Goal: Information Seeking & Learning: Learn about a topic

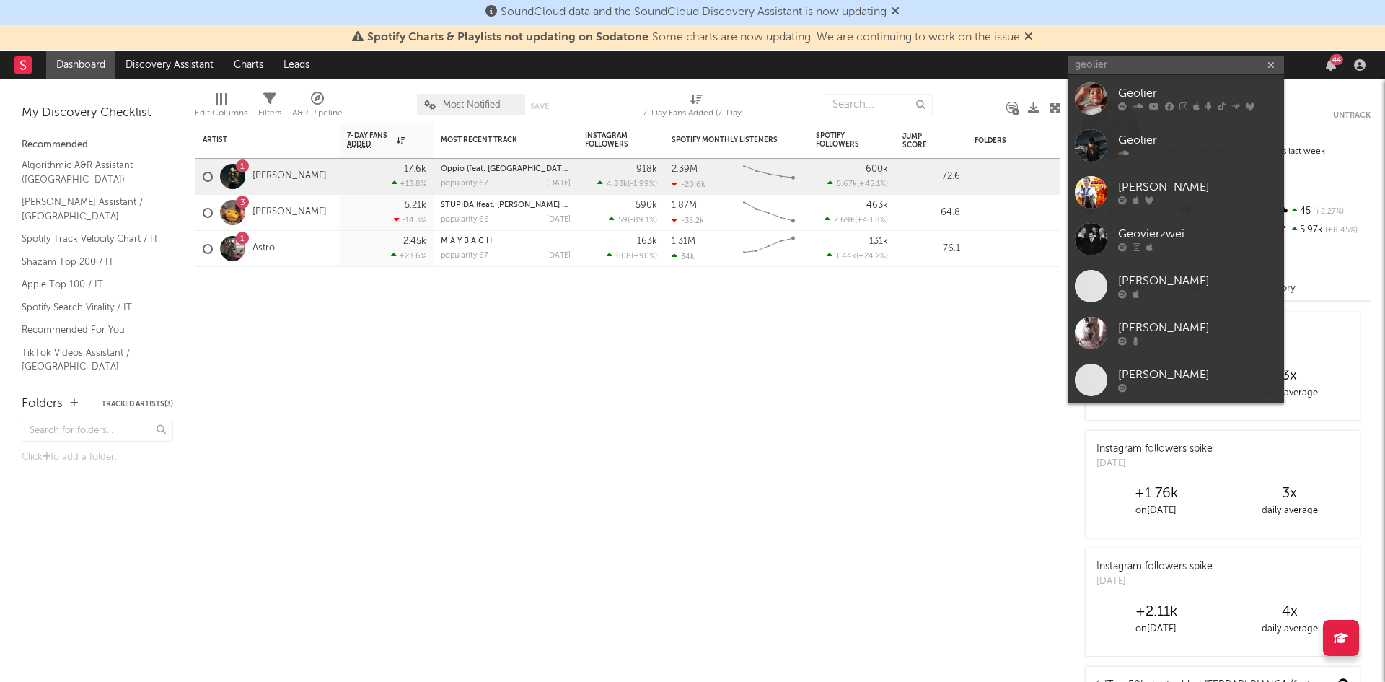
type input "geolier"
click at [1159, 92] on div "Geolier" at bounding box center [1197, 93] width 159 height 17
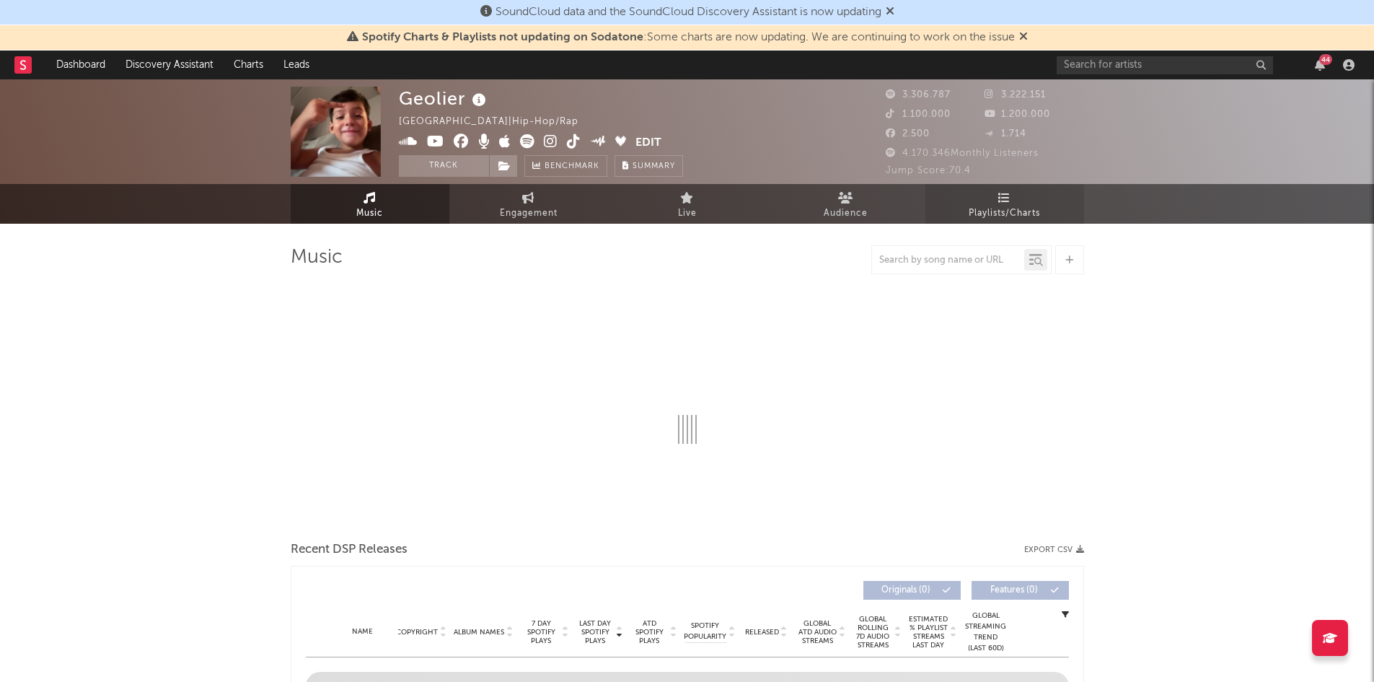
click at [980, 212] on span "Playlists/Charts" at bounding box center [1004, 213] width 71 height 17
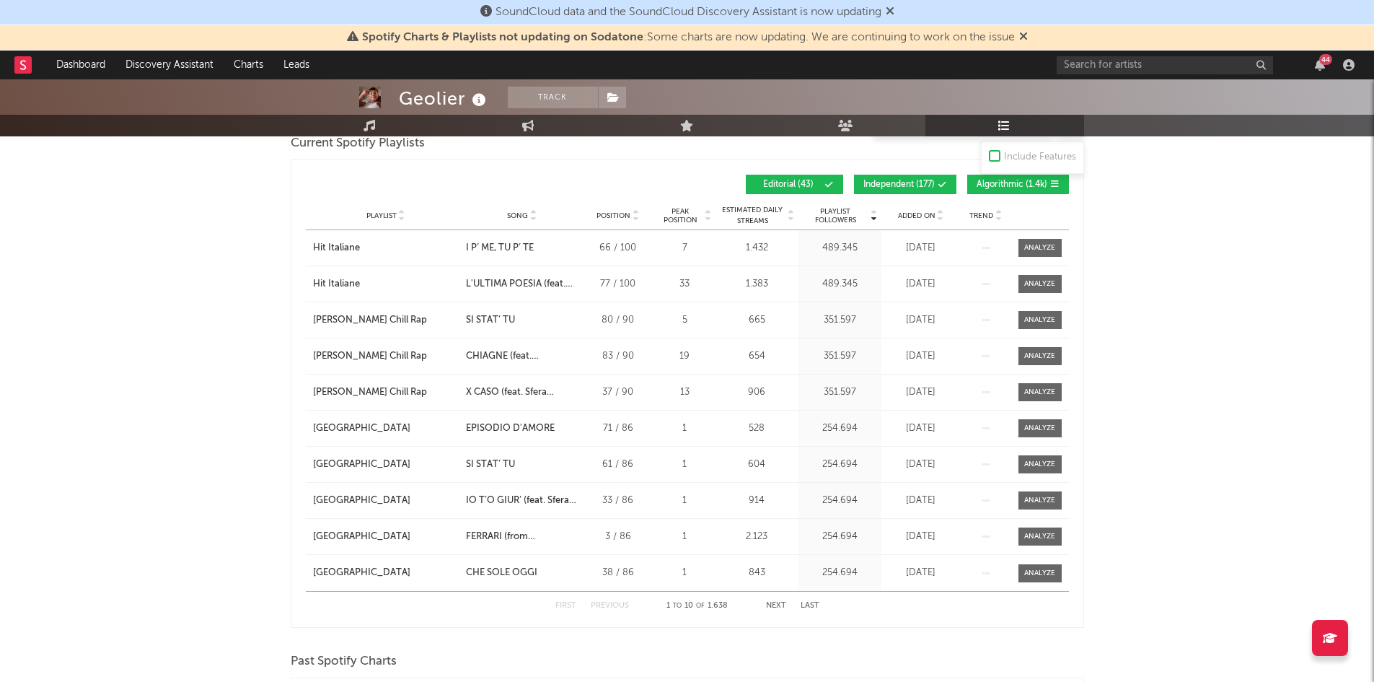
scroll to position [649, 0]
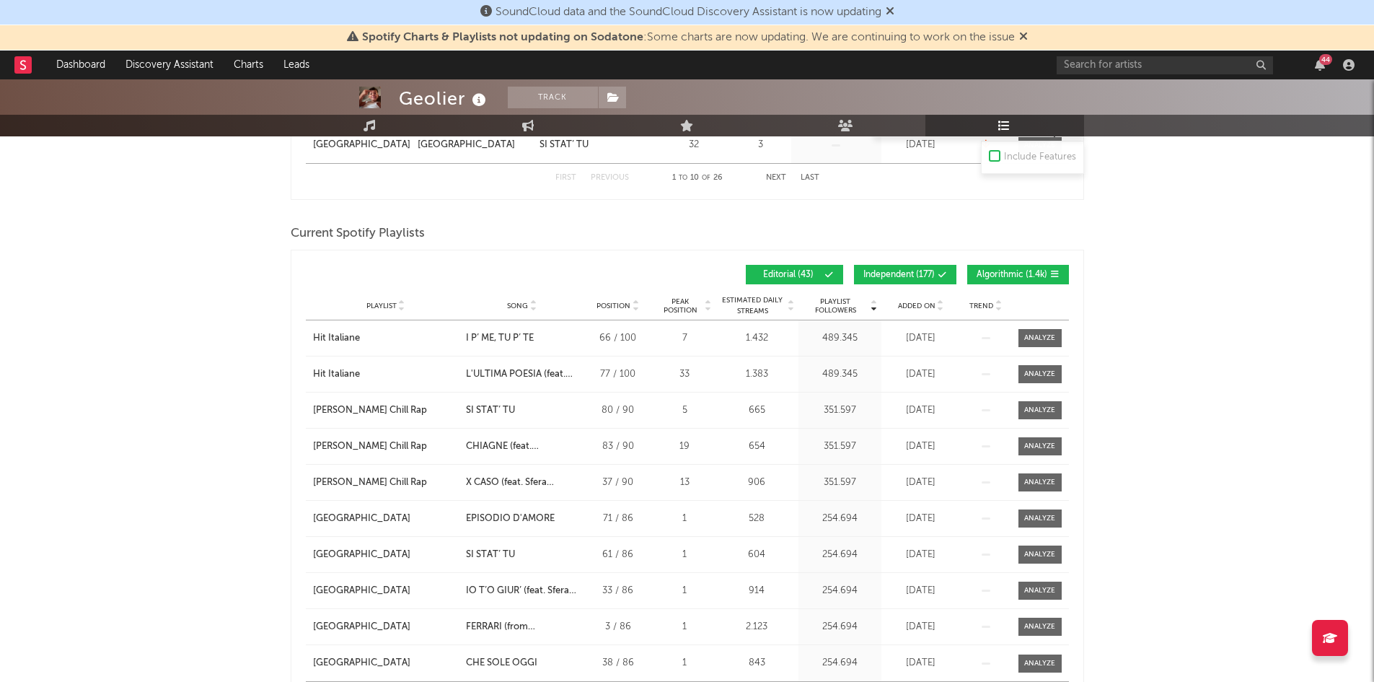
click at [915, 272] on span at bounding box center [915, 274] width 2 height 9
click at [1000, 270] on span "Algorithmic ( 1.4k )" at bounding box center [1012, 274] width 71 height 9
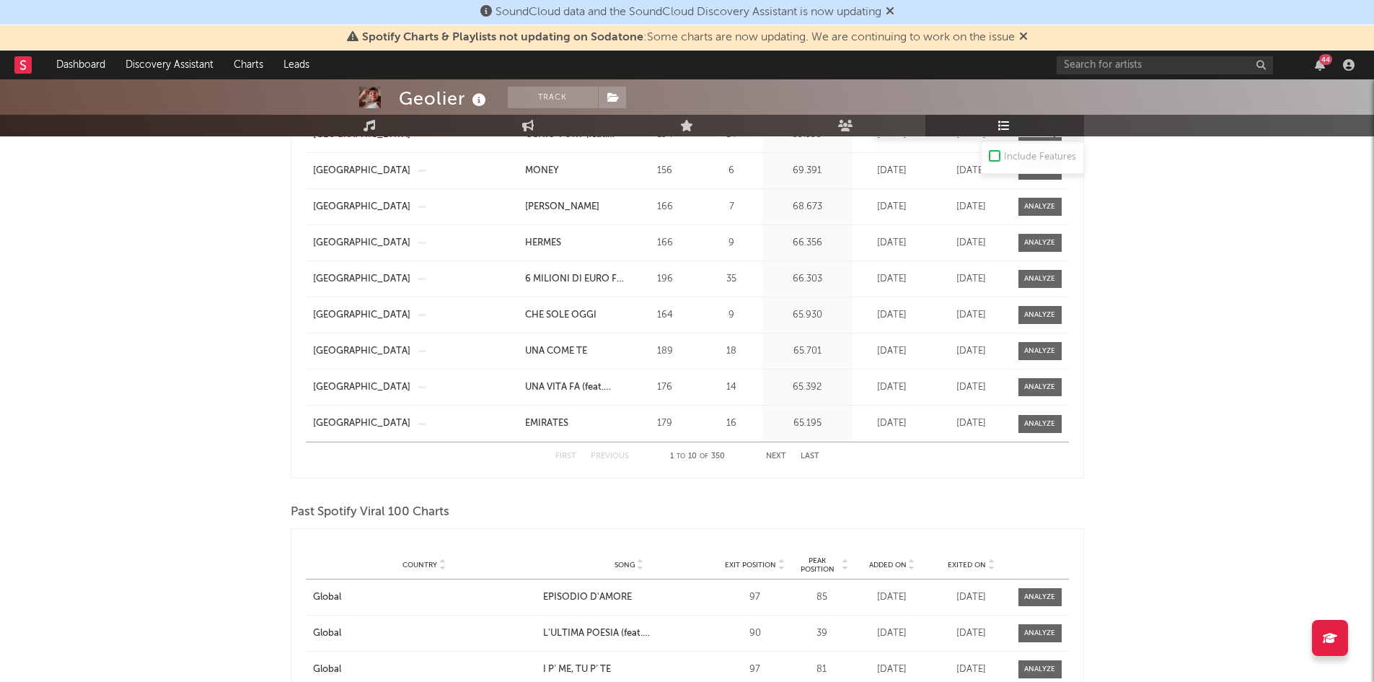
scroll to position [1226, 0]
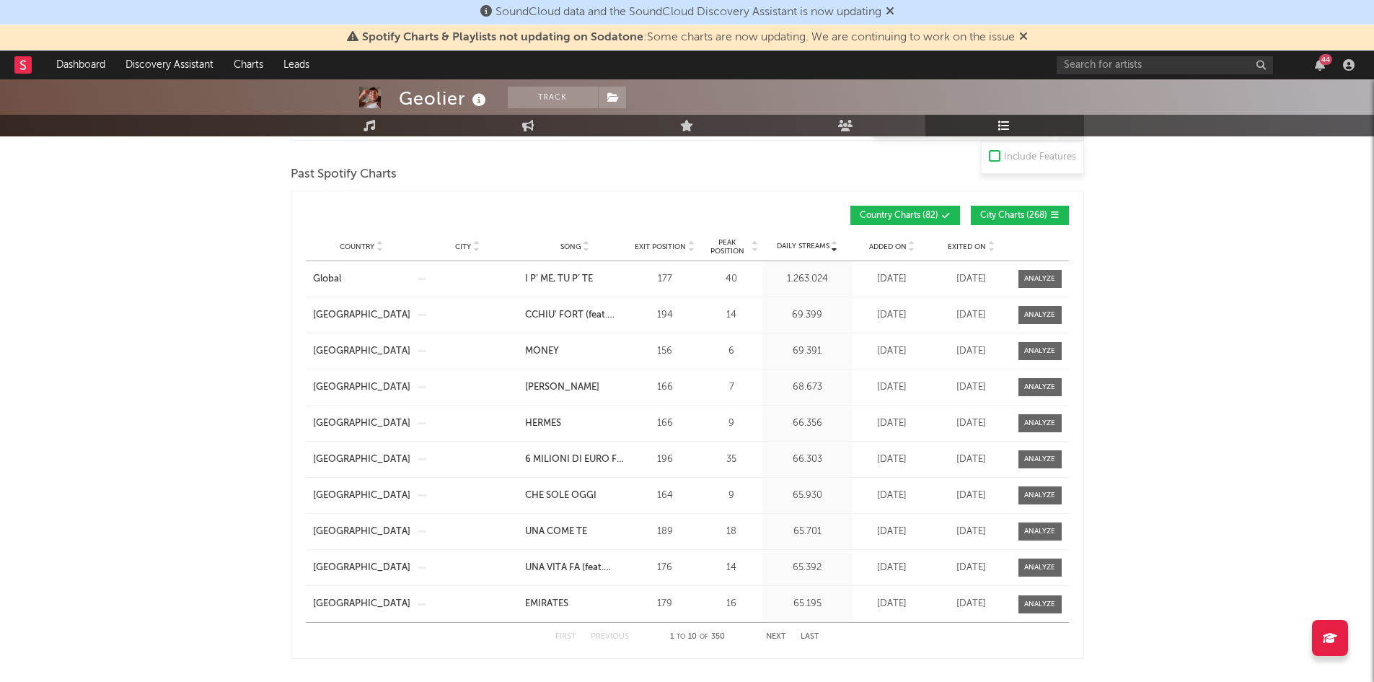
click at [783, 222] on div "Country Charts ( 82 ) City Charts ( 268 )" at bounding box center [878, 215] width 382 height 19
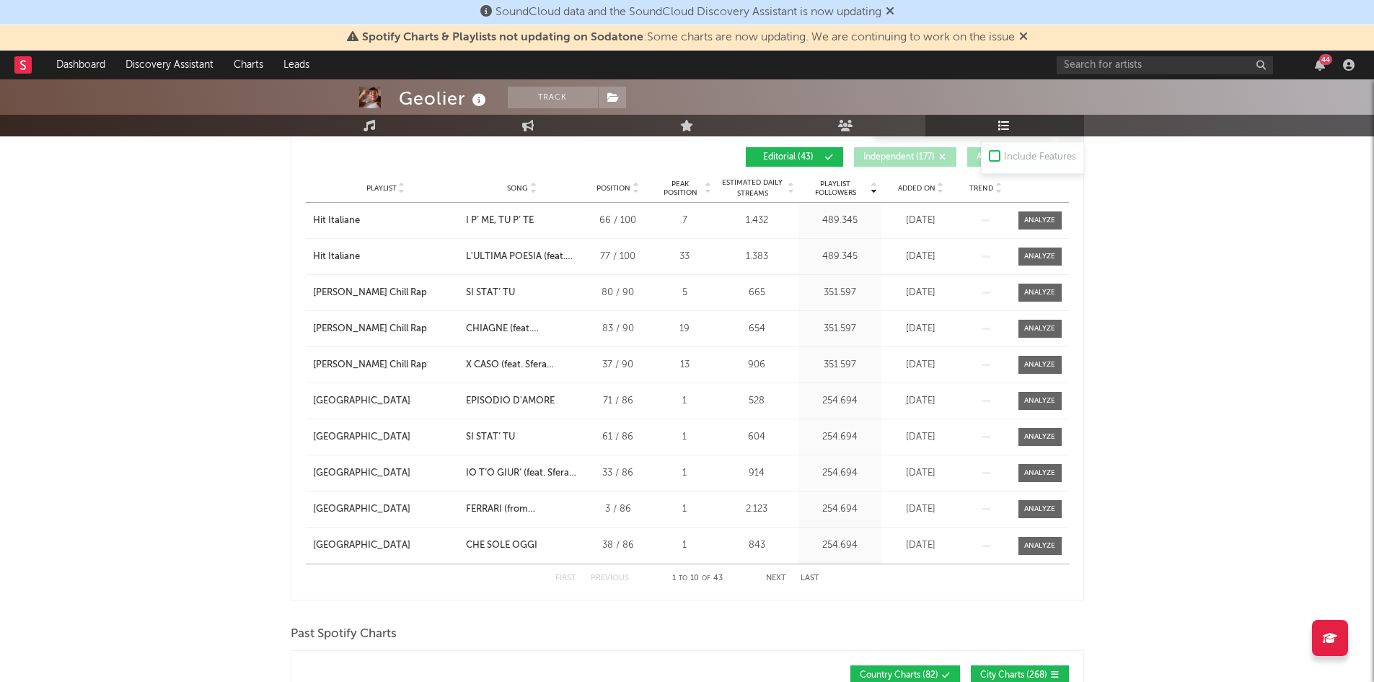
scroll to position [721, 0]
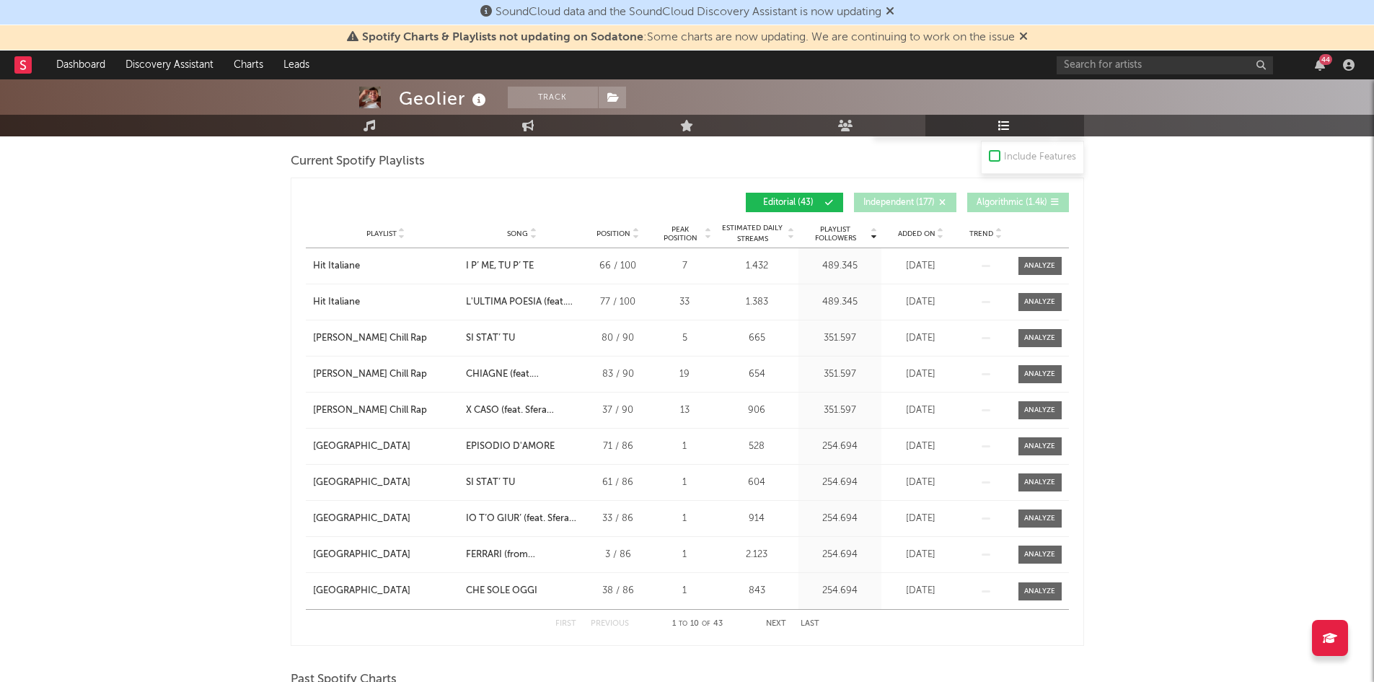
click at [512, 229] on span "Song" at bounding box center [517, 233] width 21 height 9
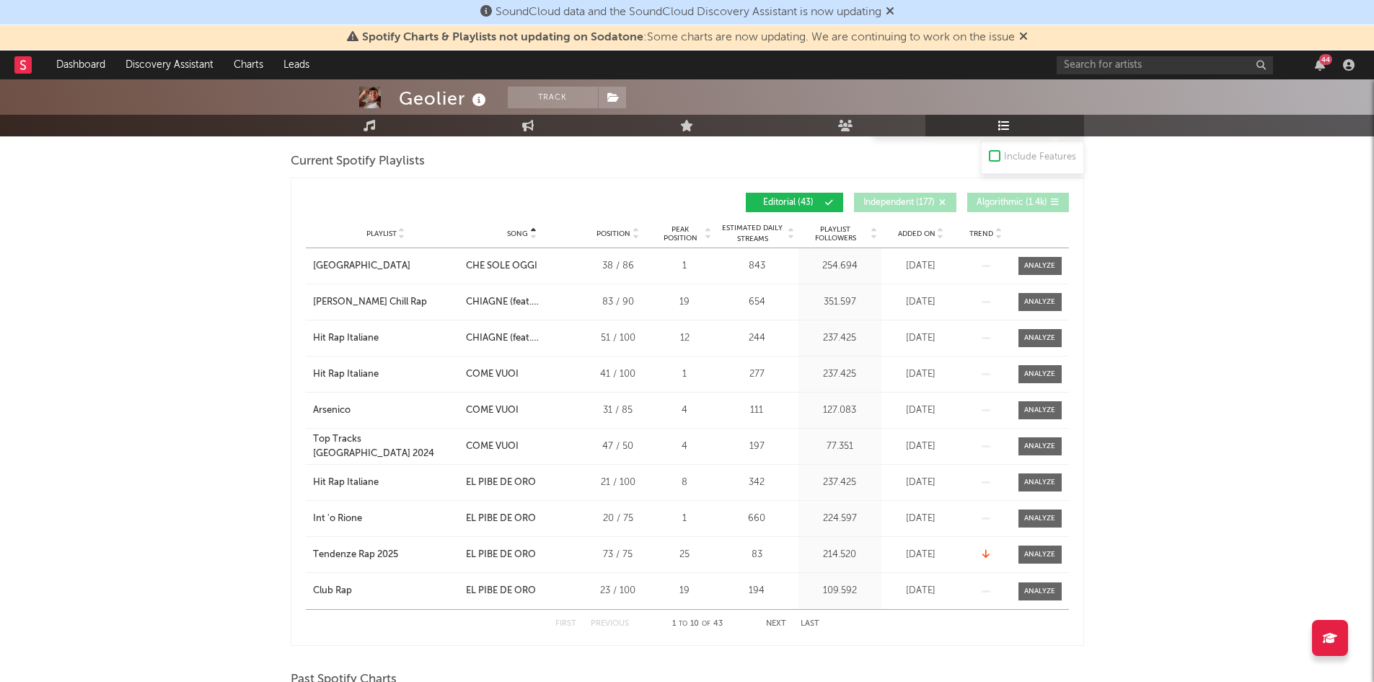
click at [770, 622] on button "Next" at bounding box center [776, 624] width 20 height 8
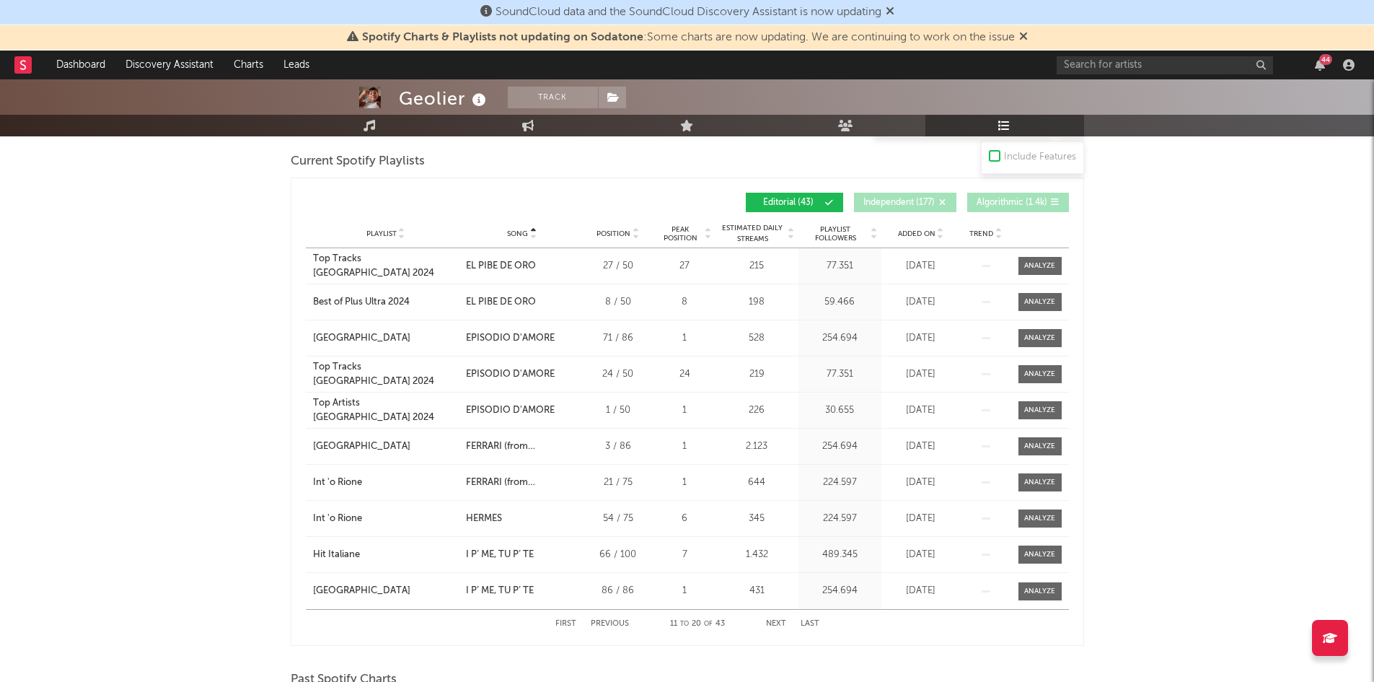
click at [564, 620] on button "First" at bounding box center [565, 624] width 21 height 8
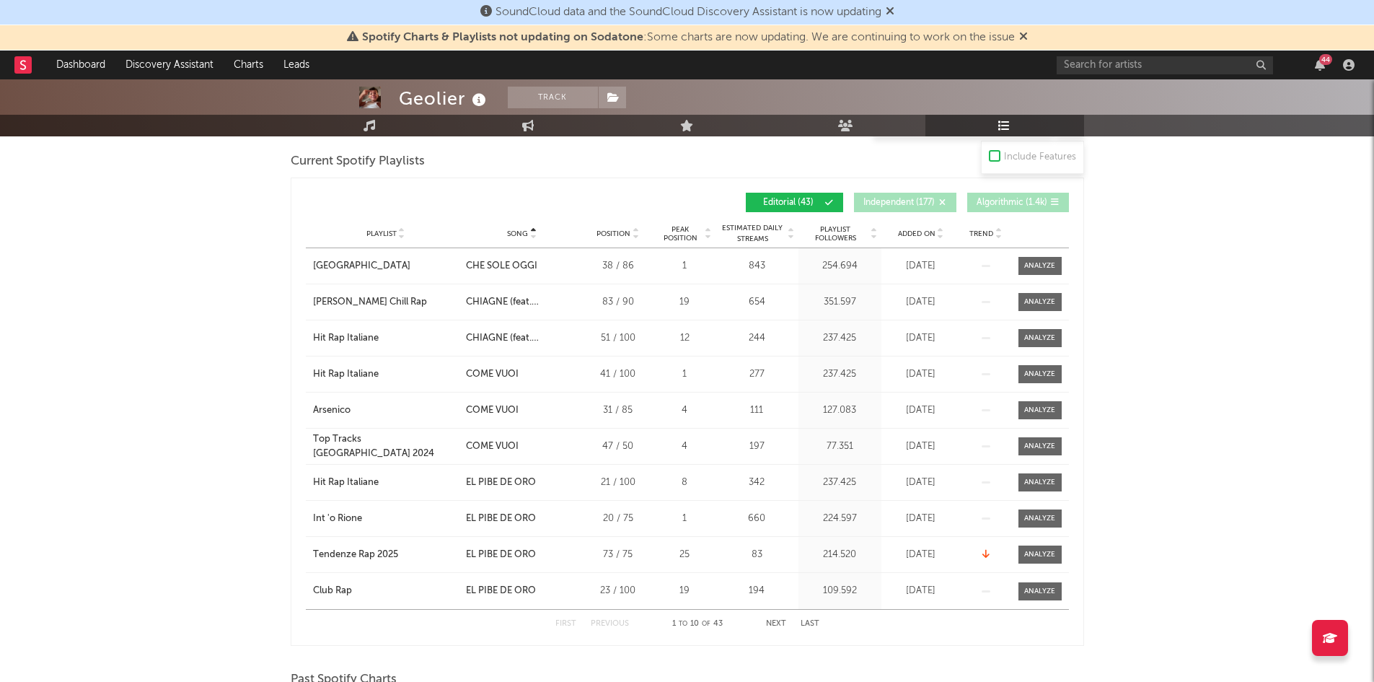
click at [769, 624] on button "Next" at bounding box center [776, 624] width 20 height 8
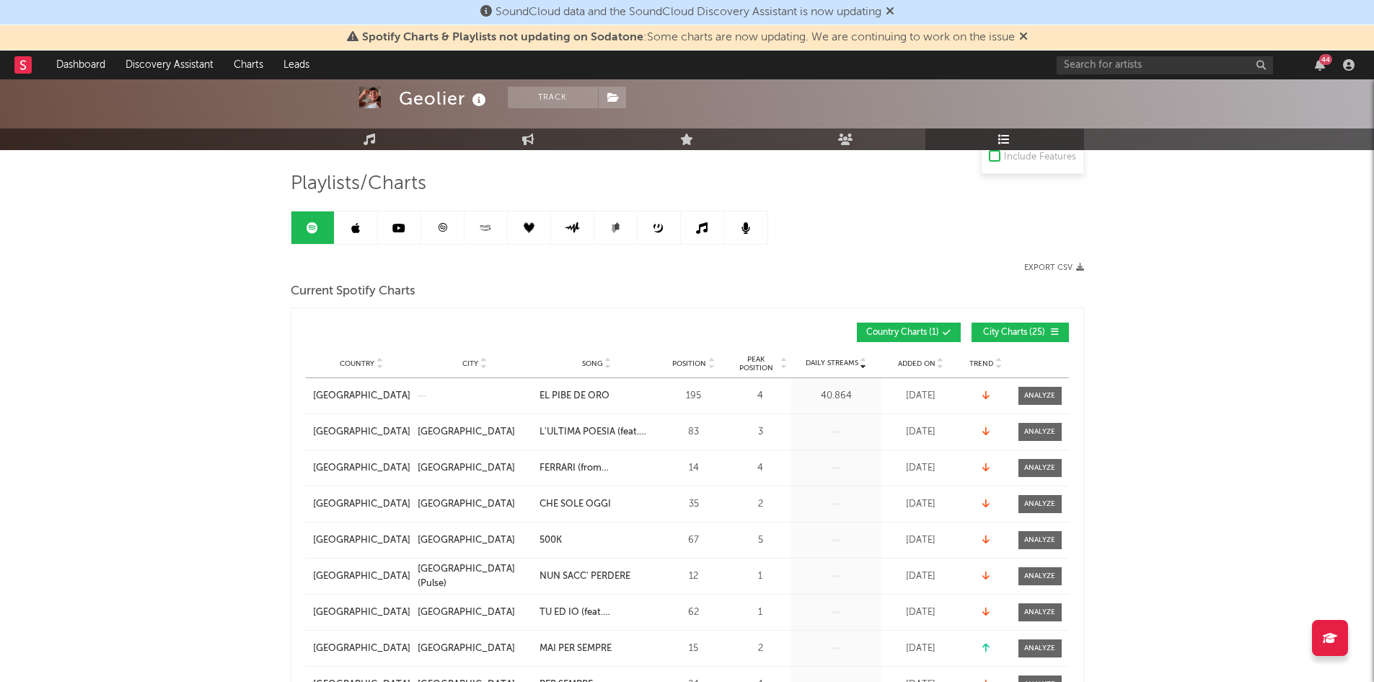
scroll to position [0, 0]
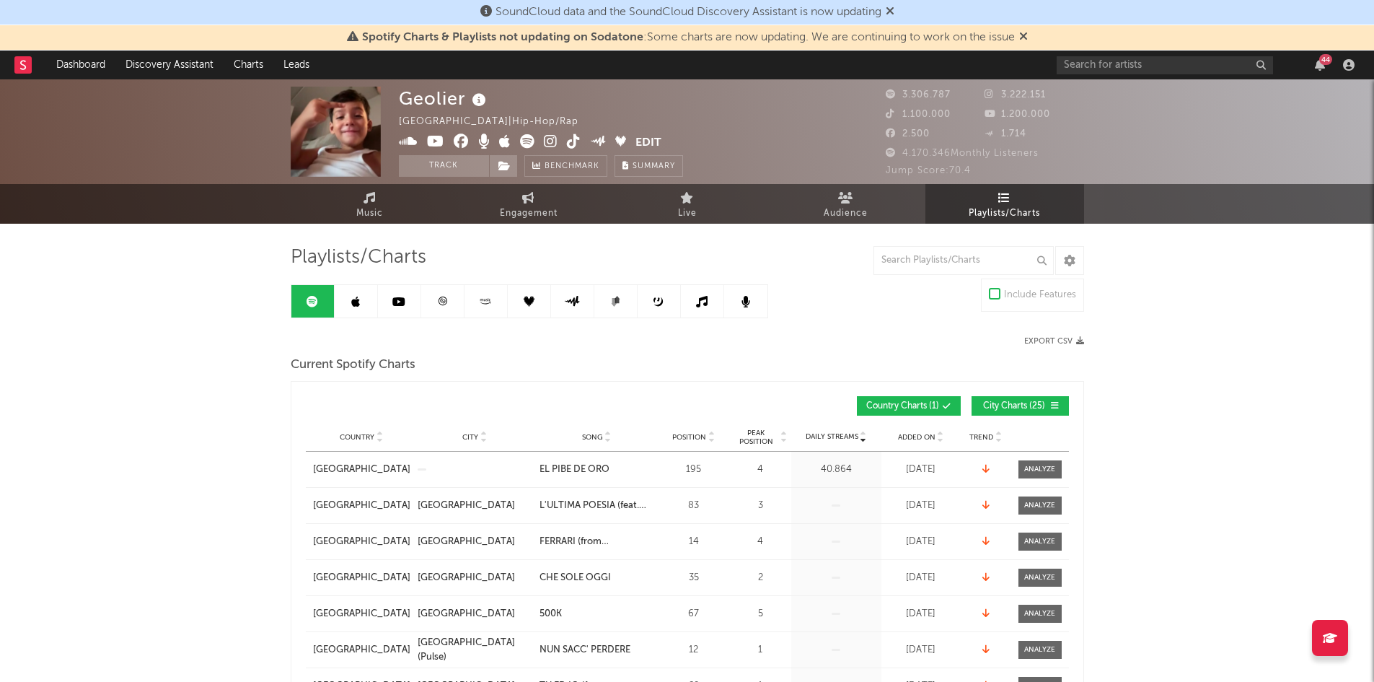
click at [361, 298] on link at bounding box center [356, 301] width 43 height 32
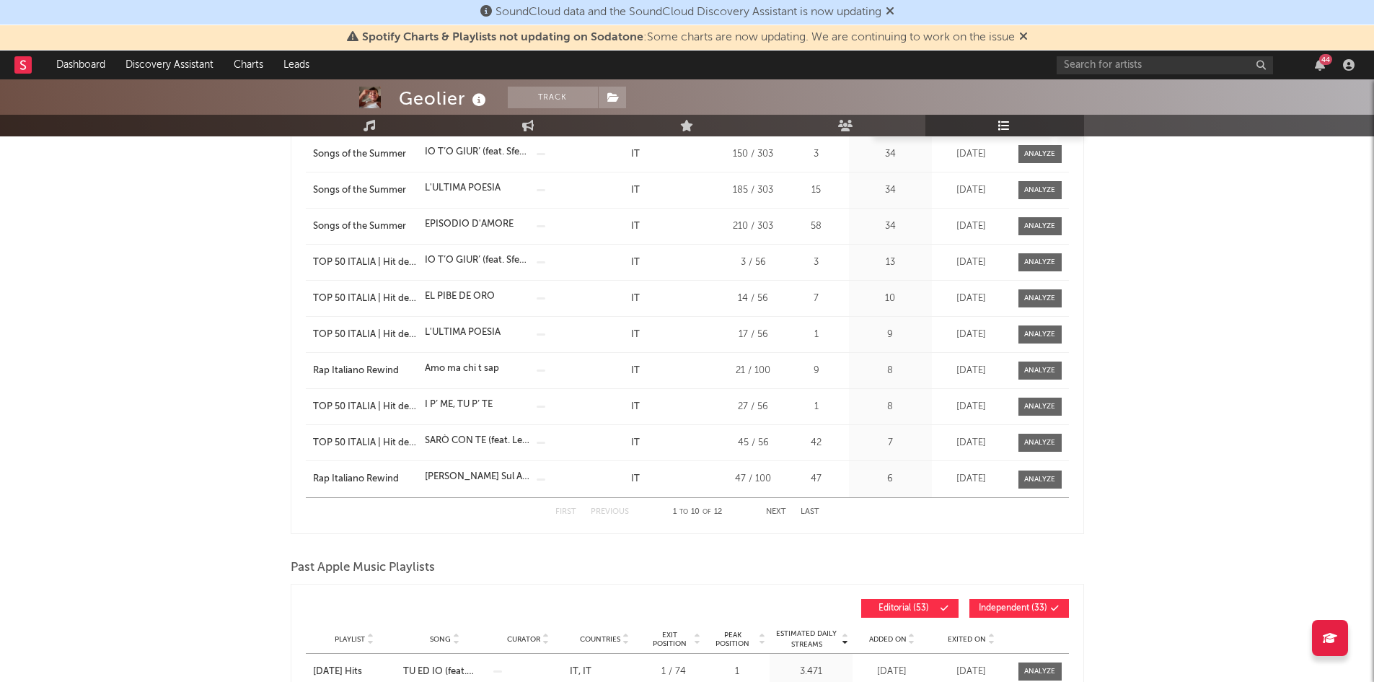
scroll to position [144, 0]
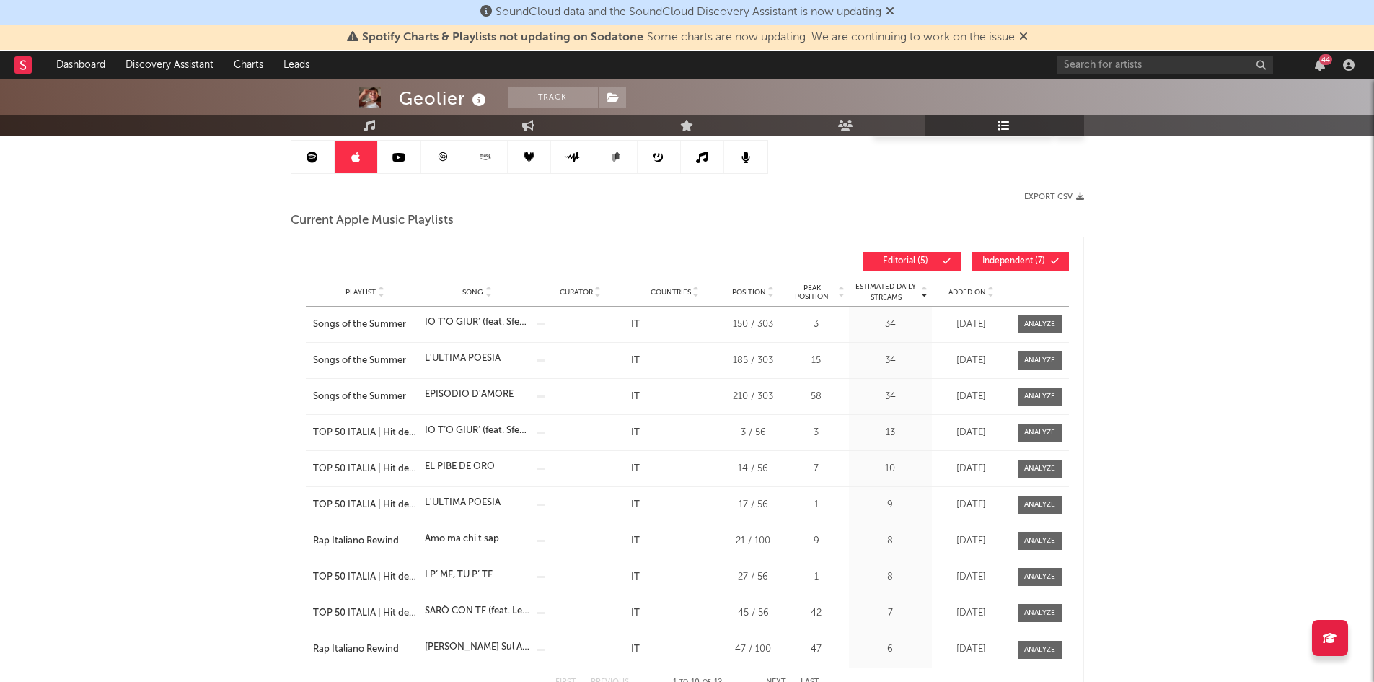
click at [999, 263] on span "Independent ( 7 )" at bounding box center [1014, 261] width 66 height 9
